Goal: Obtain resource: Download file/media

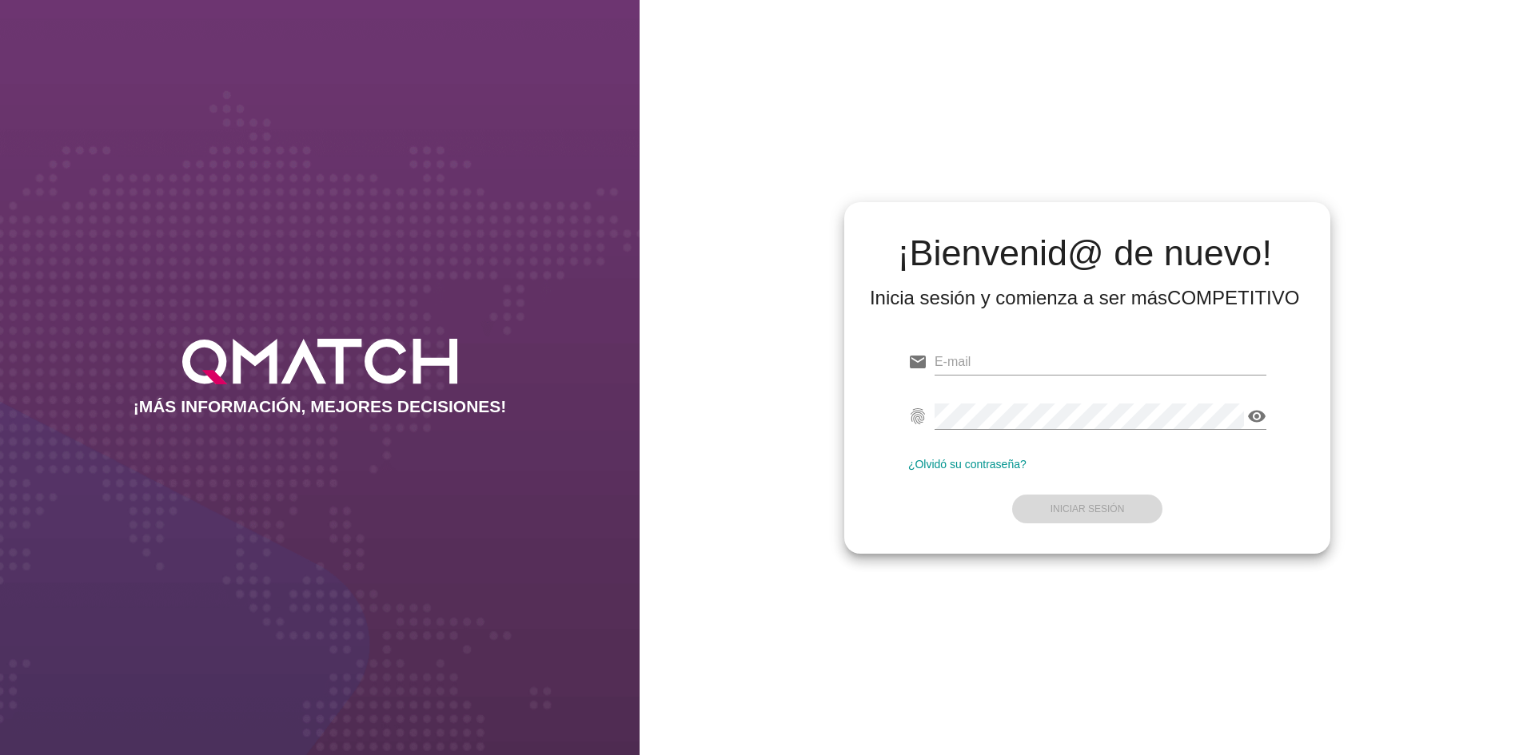
type input "[EMAIL_ADDRESS][DOMAIN_NAME]"
click at [1094, 515] on form "email [EMAIL_ADDRESS][DOMAIN_NAME] Correo no válido fingerprint visibility Cont…" at bounding box center [1087, 434] width 358 height 189
click at [1101, 510] on strong "Iniciar Sesión" at bounding box center [1087, 509] width 74 height 11
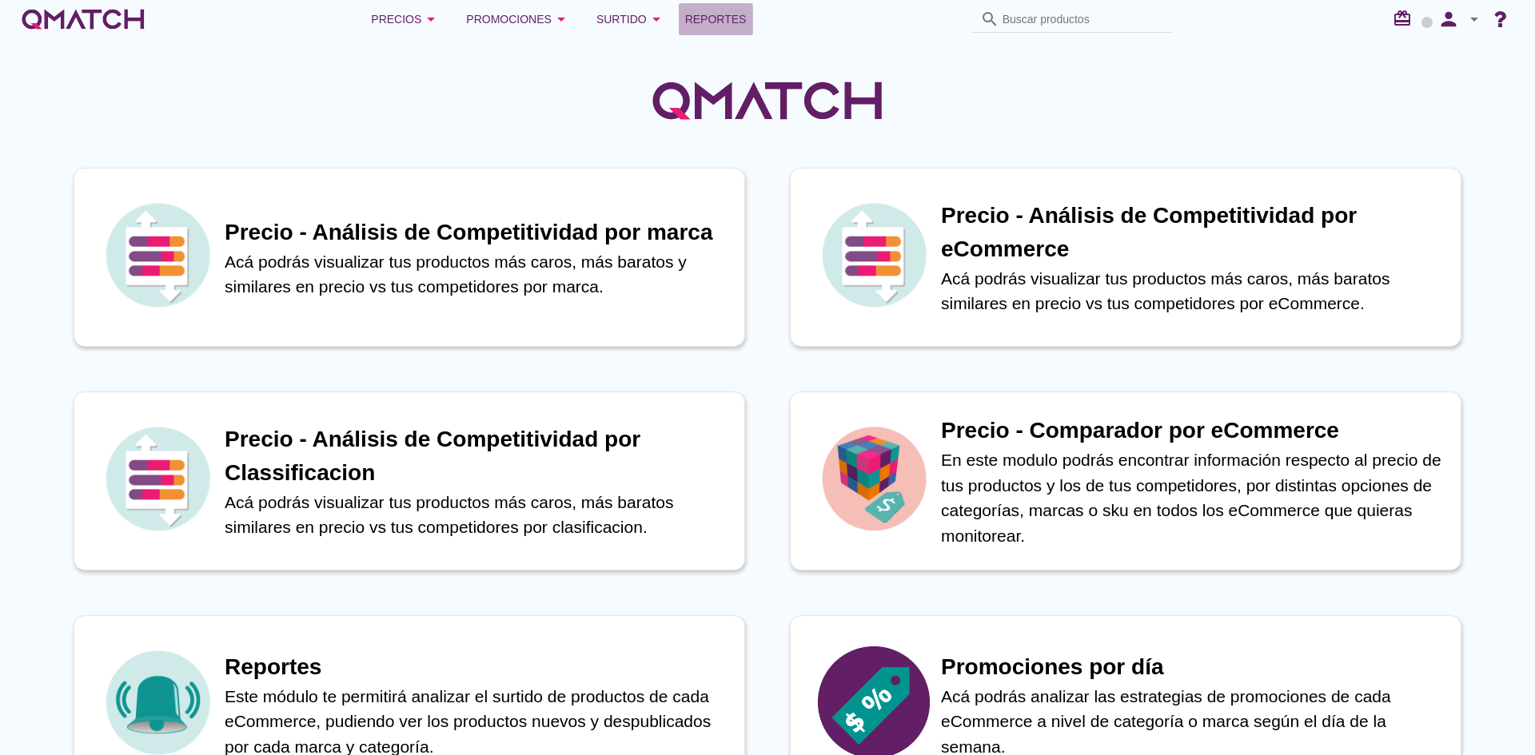
click at [688, 20] on span "Reportes" at bounding box center [716, 19] width 62 height 19
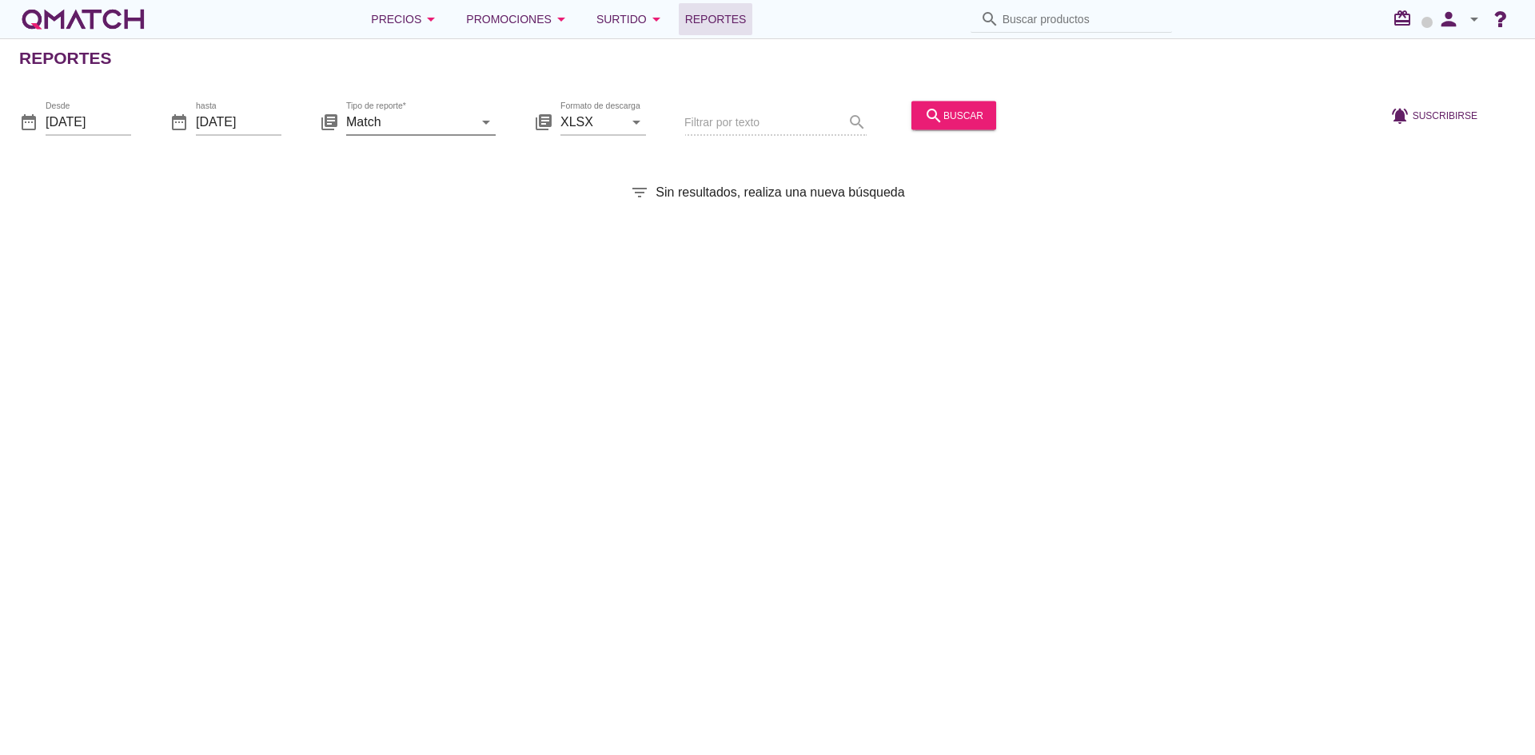
drag, startPoint x: 381, startPoint y: 122, endPoint x: 389, endPoint y: 134, distance: 15.1
click at [381, 122] on input "Match" at bounding box center [409, 122] width 127 height 26
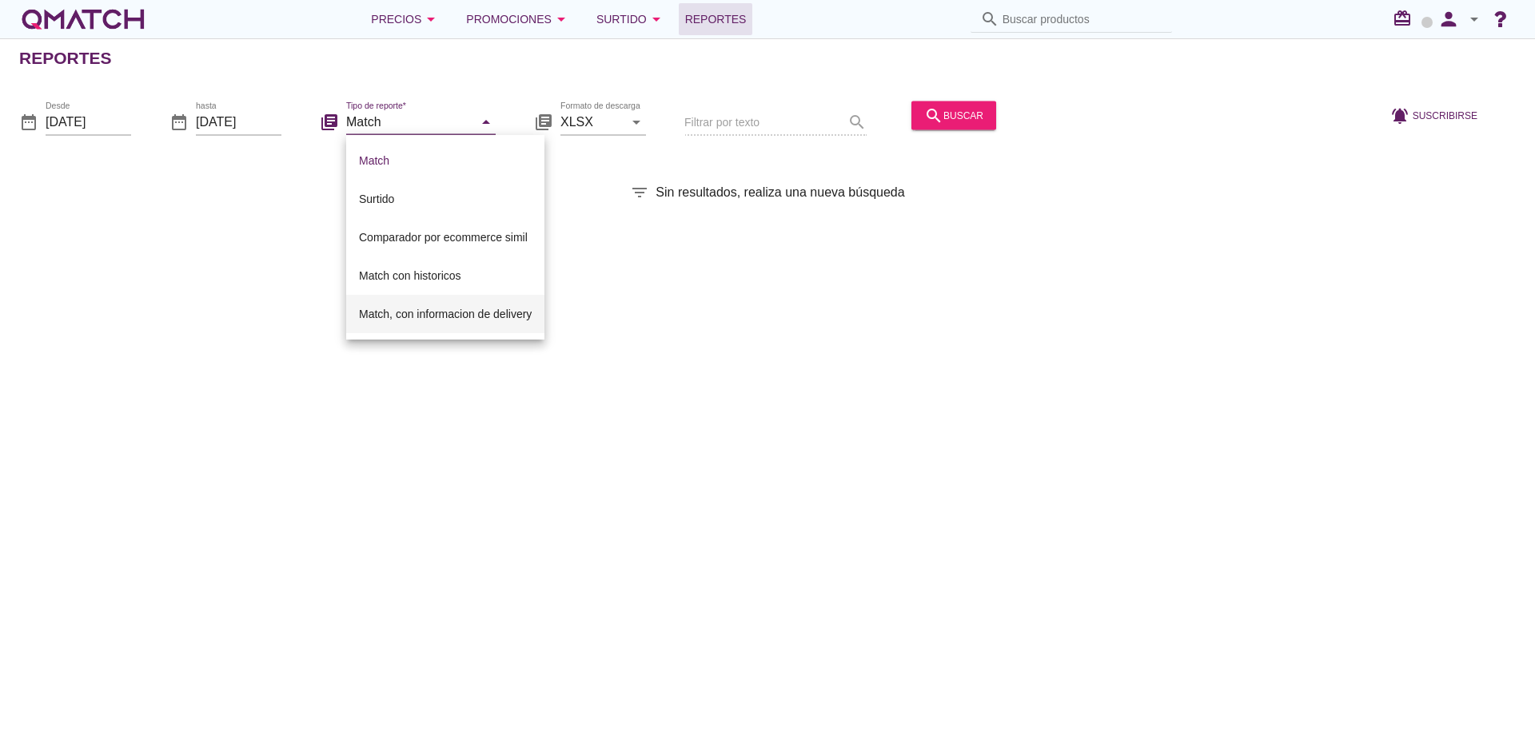
click at [407, 304] on div "Match, con informacion de delivery" at bounding box center [445, 314] width 173 height 38
type input "Match, con informacion de delivery"
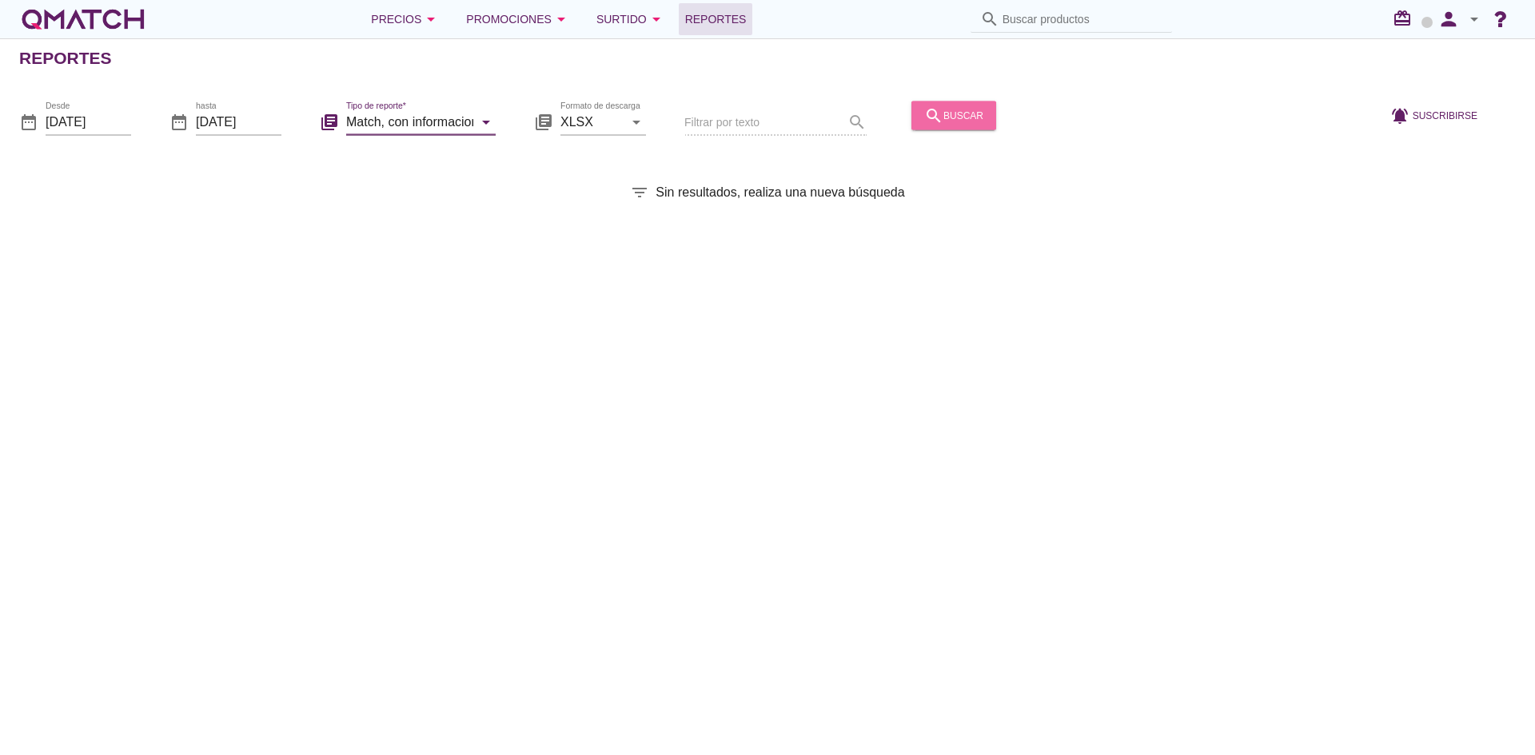
click at [944, 125] on button "search buscar" at bounding box center [953, 115] width 85 height 29
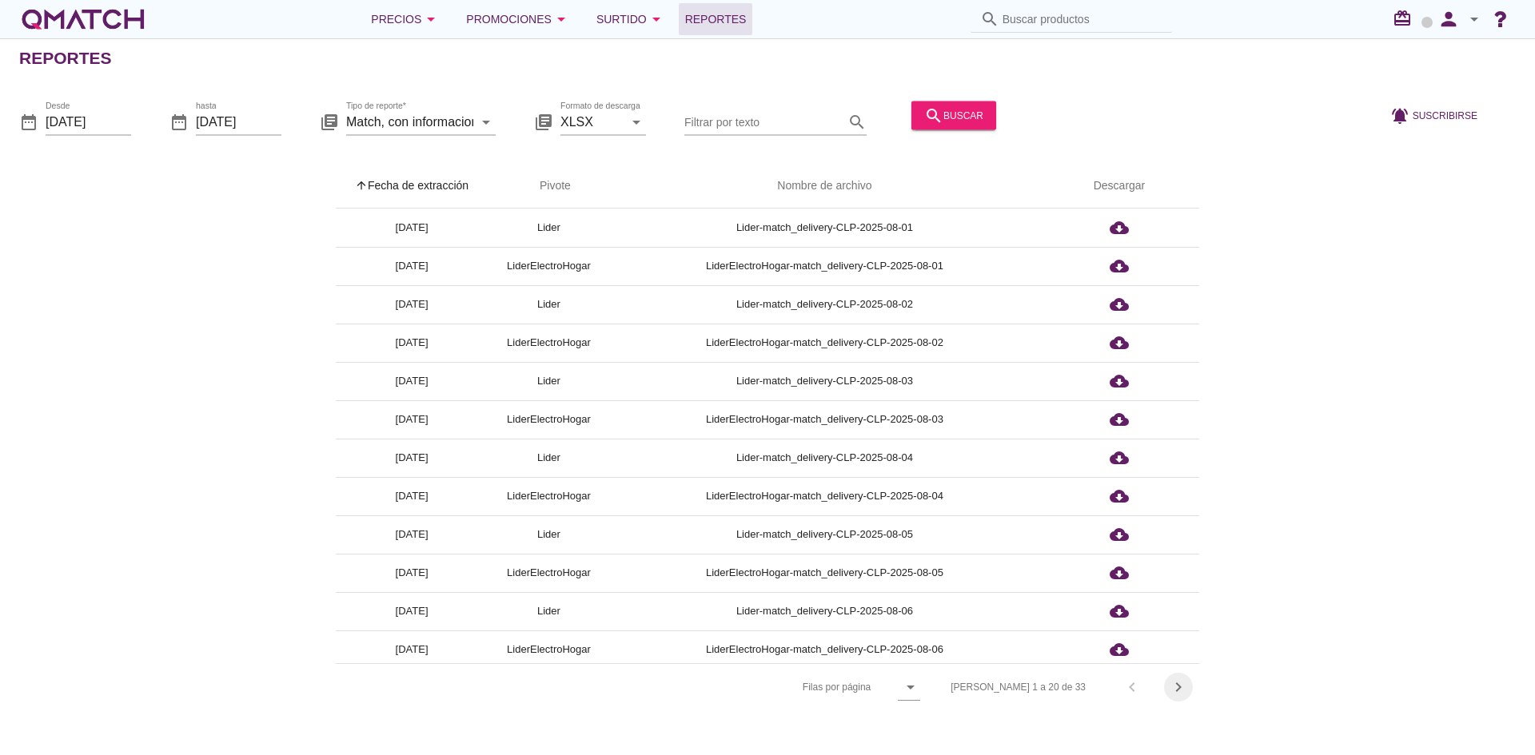
click at [1168, 687] on div "chevron_right" at bounding box center [1178, 687] width 29 height 19
click at [1170, 689] on div "[PERSON_NAME] 21 a 33 de 33 chevron_left chevron_right" at bounding box center [1063, 687] width 273 height 38
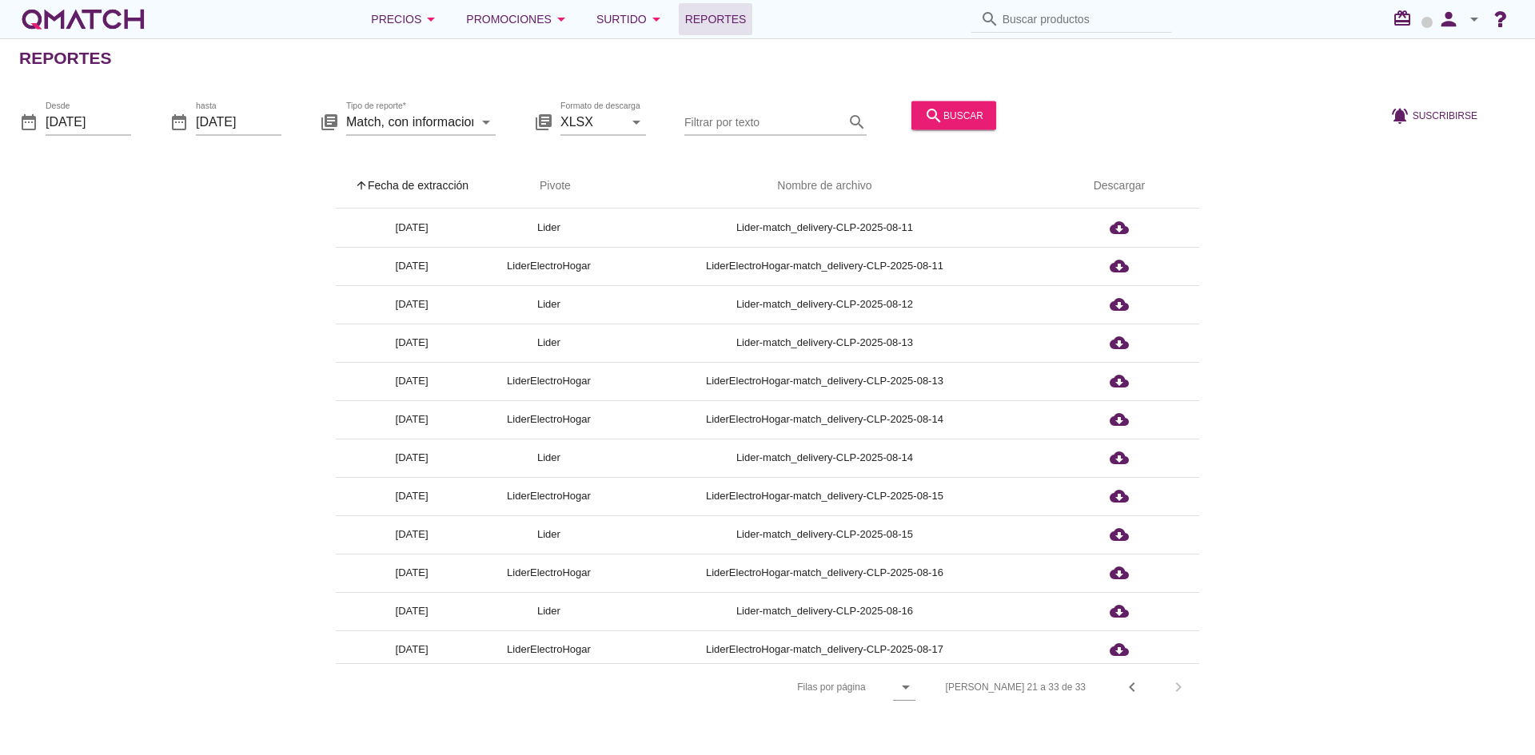
click at [1175, 688] on div "[PERSON_NAME] 21 a 33 de 33 chevron_left chevron_right" at bounding box center [1063, 687] width 273 height 38
click at [1178, 688] on div "[PERSON_NAME] 21 a 33 de 33 chevron_left chevron_right" at bounding box center [1063, 687] width 273 height 38
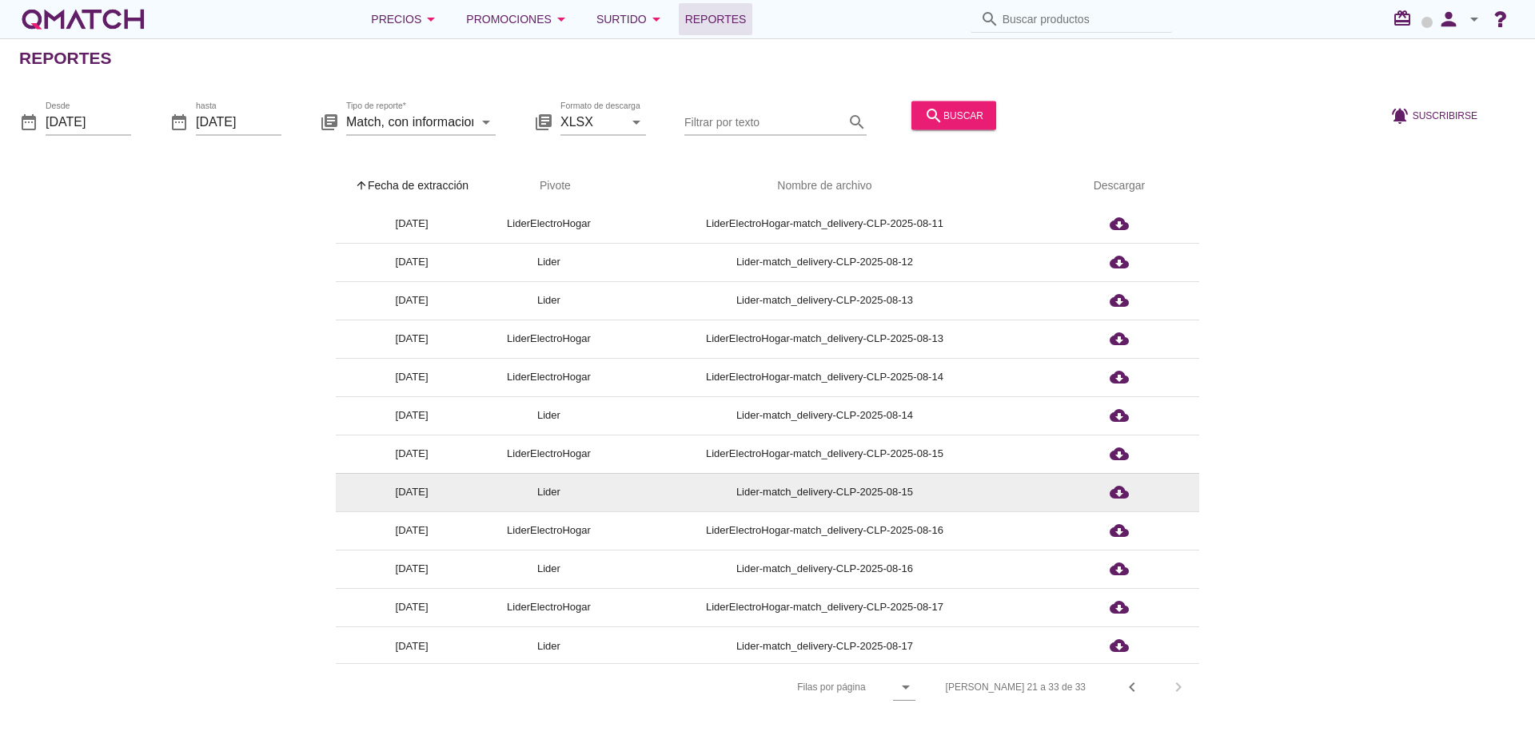
scroll to position [44, 0]
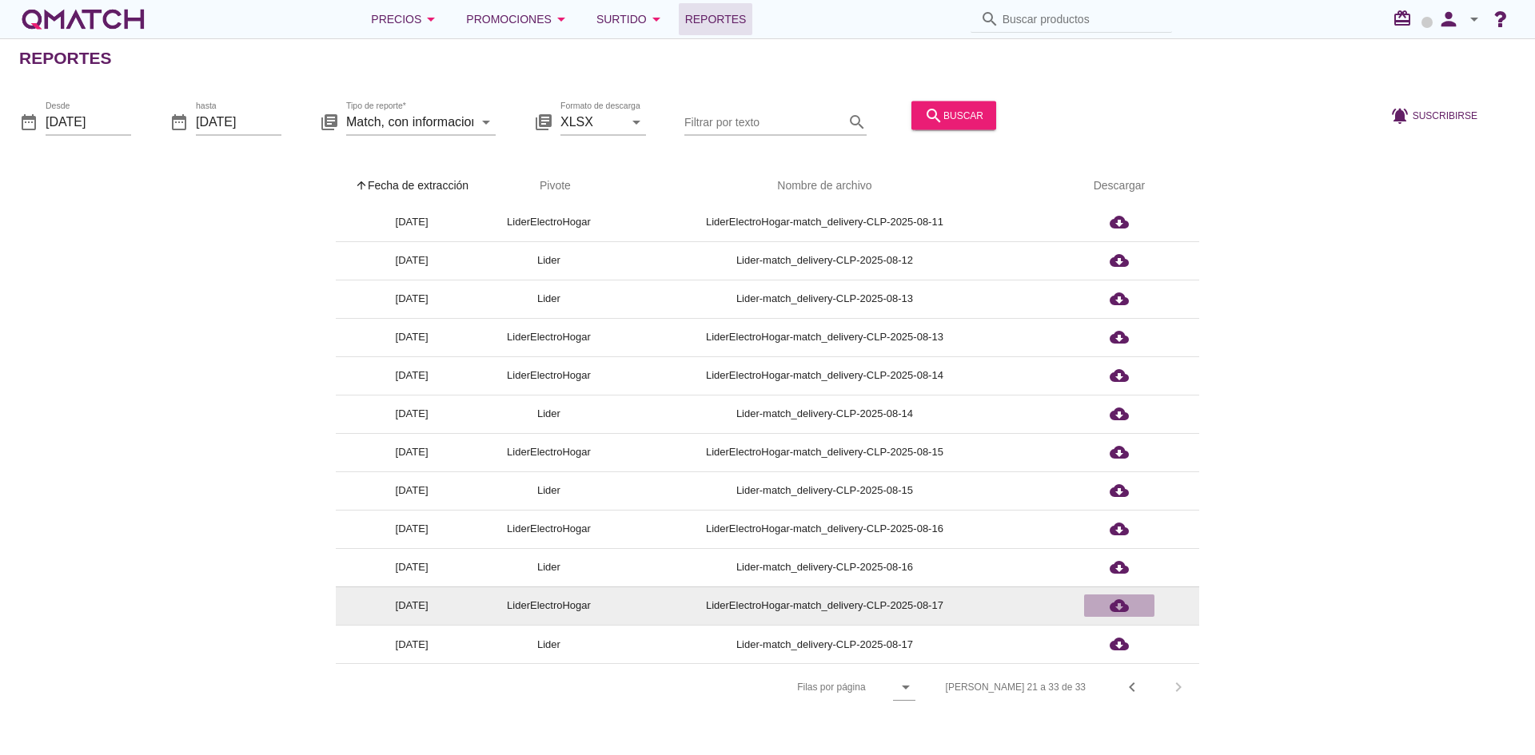
click at [1101, 605] on div "cloud_download" at bounding box center [1119, 605] width 58 height 19
